Goal: Information Seeking & Learning: Check status

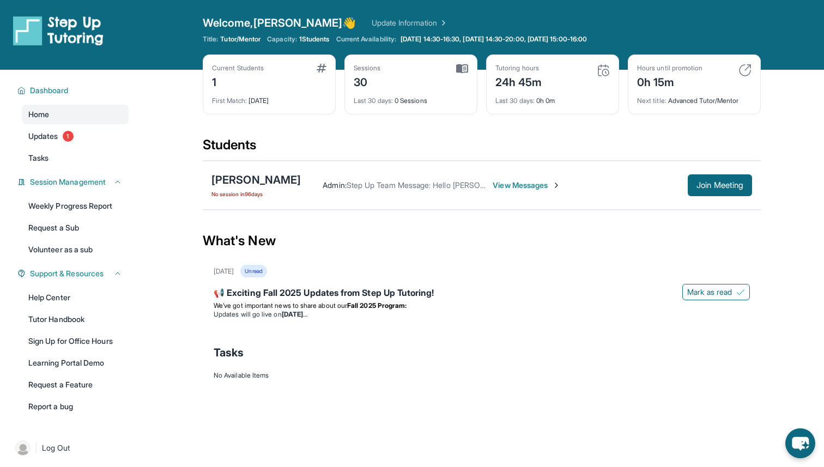
click at [525, 190] on span "View Messages" at bounding box center [527, 185] width 68 height 11
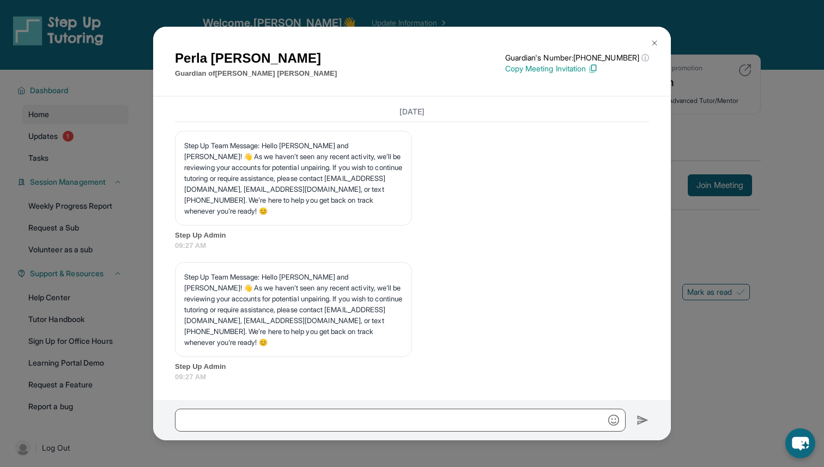
scroll to position [25526, 0]
drag, startPoint x: 298, startPoint y: 332, endPoint x: 179, endPoint y: 330, distance: 119.4
click at [179, 330] on div "Step Up Team Message: Hello [PERSON_NAME] and [PERSON_NAME]! 👋 As we haven’t se…" at bounding box center [293, 309] width 237 height 95
click at [296, 334] on p "Step Up Team Message: Hello [PERSON_NAME] and [PERSON_NAME]! 👋 As we haven’t se…" at bounding box center [293, 310] width 219 height 76
drag, startPoint x: 296, startPoint y: 334, endPoint x: 166, endPoint y: 328, distance: 129.9
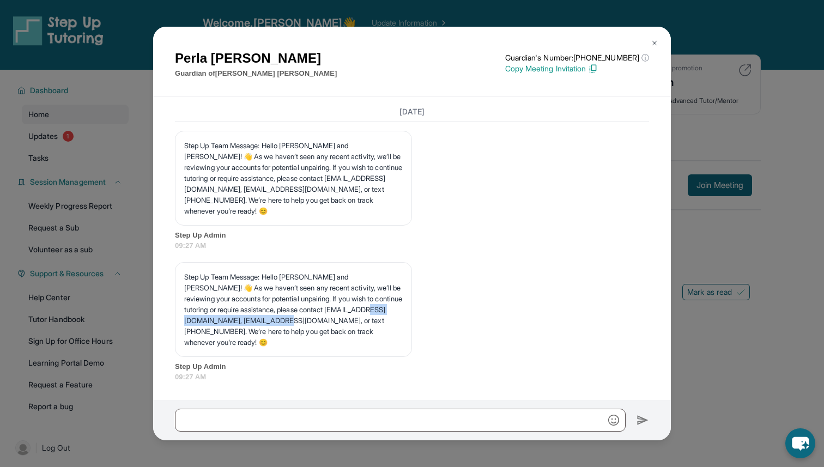
click at [166, 328] on div "[DATE] **New Step Up [PERSON_NAME] Chat**: Hi Perla! This is the start of your …" at bounding box center [412, 249] width 518 height 304
copy p "[EMAIL_ADDRESS][DOMAIN_NAME],"
click at [446, 294] on div "Step Up Team Message: Hello [PERSON_NAME] and [PERSON_NAME]! 👋 As we haven’t se…" at bounding box center [412, 322] width 474 height 121
click at [655, 39] on img at bounding box center [655, 43] width 9 height 9
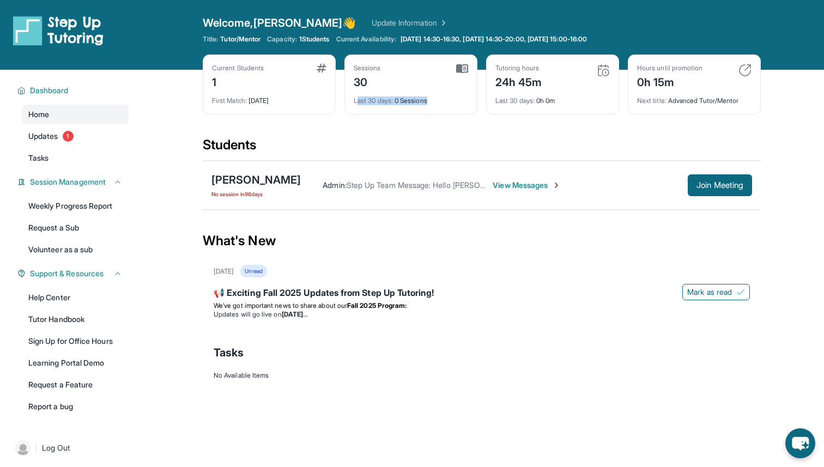
drag, startPoint x: 437, startPoint y: 101, endPoint x: 358, endPoint y: 100, distance: 79.1
click at [358, 100] on div "Last 30 days : 0 Sessions" at bounding box center [411, 97] width 115 height 15
click at [358, 100] on span "Last 30 days :" at bounding box center [373, 101] width 39 height 8
click at [401, 135] on div "Current Students 1 First Match : [DATE] Sessions 30 Last 30 days : 0 Sessions T…" at bounding box center [482, 96] width 558 height 82
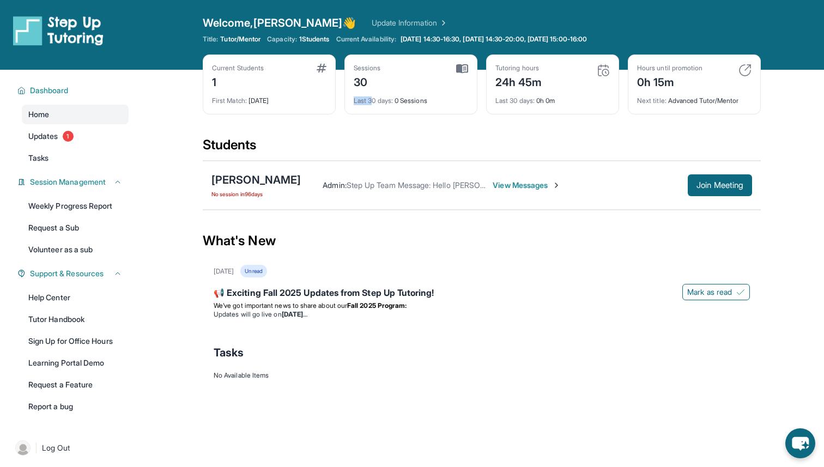
drag, startPoint x: 373, startPoint y: 105, endPoint x: 450, endPoint y: 94, distance: 78.1
click at [450, 94] on div "Last 30 days : 0 Sessions" at bounding box center [411, 97] width 115 height 15
click at [439, 97] on div "Last 30 days : 0 Sessions" at bounding box center [411, 97] width 115 height 15
